Goal: Find specific page/section: Find specific page/section

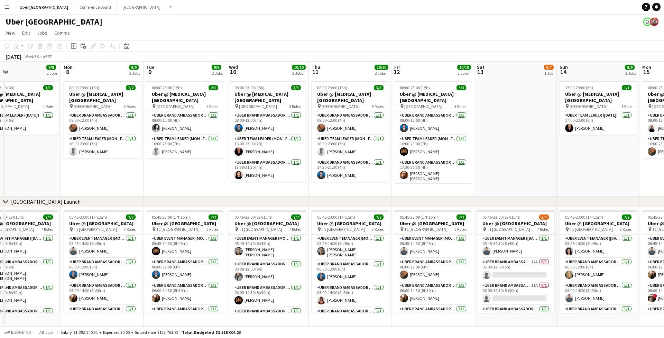
scroll to position [0, 183]
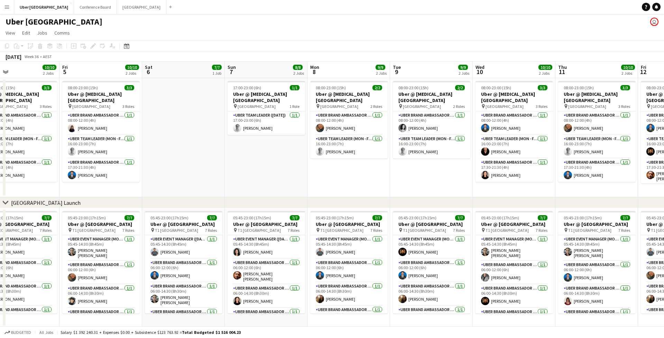
scroll to position [0, 276]
